Goal: Task Accomplishment & Management: Manage account settings

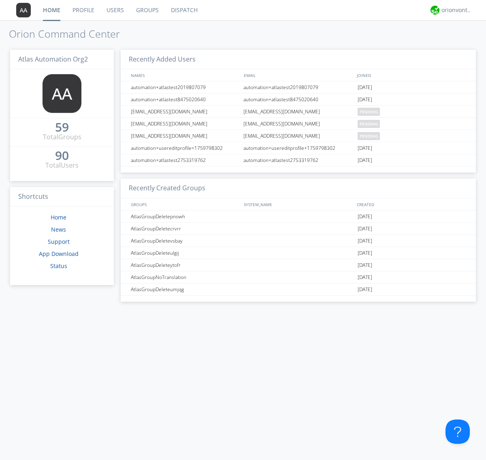
click at [115, 10] on link "Users" at bounding box center [115, 10] width 30 height 20
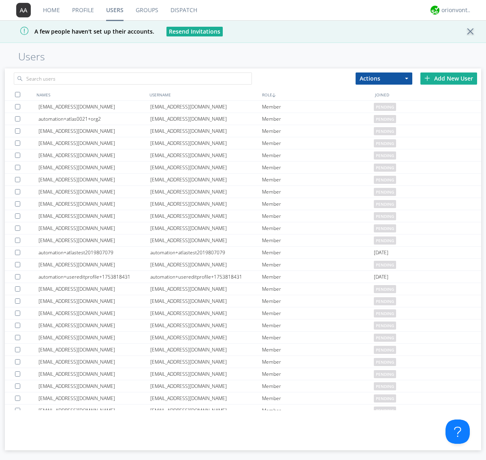
click at [449, 78] on div "Add New User" at bounding box center [448, 78] width 57 height 12
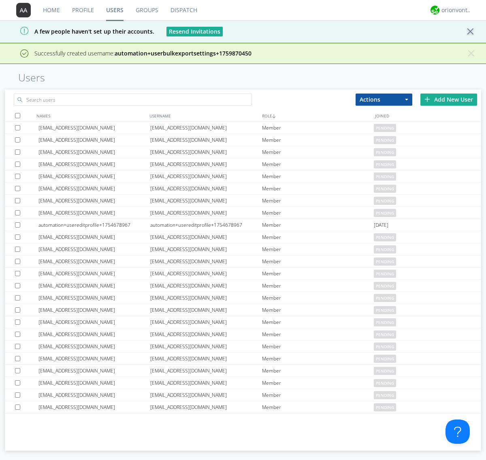
click at [449, 99] on div "Add New User" at bounding box center [448, 100] width 57 height 12
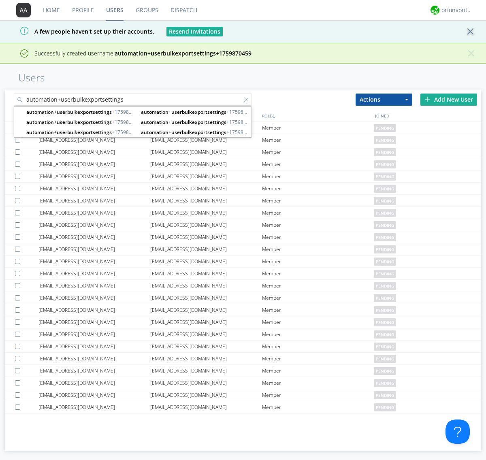
type input "automation+userbulkexportsettings"
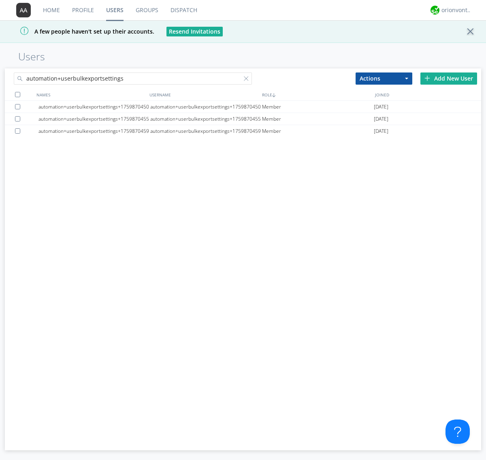
click at [17, 94] on div at bounding box center [17, 94] width 5 height 5
click at [384, 78] on button "Actions" at bounding box center [383, 78] width 57 height 12
click at [0, 0] on link "Export Users" at bounding box center [0, 0] width 0 height 0
click at [248, 80] on div at bounding box center [248, 80] width 8 height 8
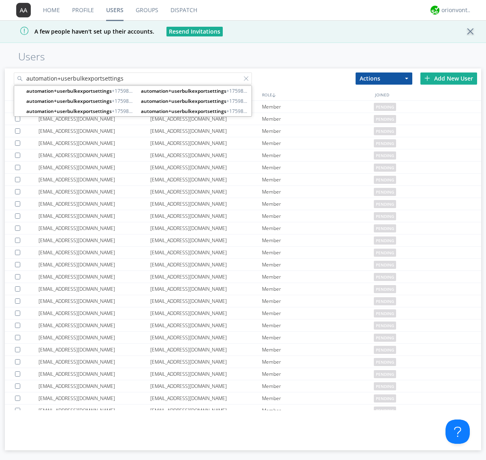
type input "automation+userbulkexportsettings"
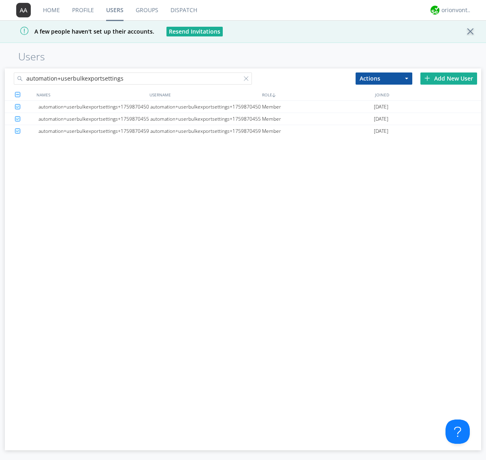
click at [384, 78] on button "Actions" at bounding box center [383, 78] width 57 height 12
click at [0, 0] on link "Delete User" at bounding box center [0, 0] width 0 height 0
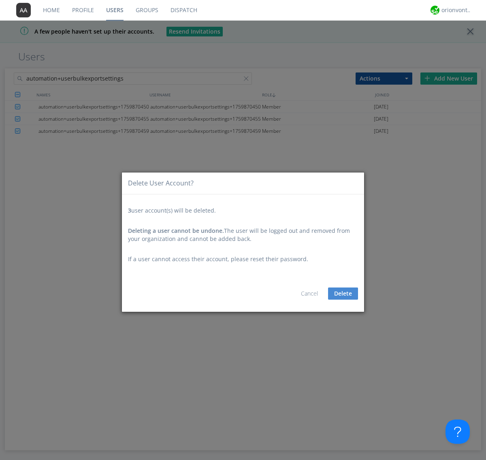
click at [343, 293] on button "Delete" at bounding box center [343, 293] width 30 height 12
